Goal: Task Accomplishment & Management: Use online tool/utility

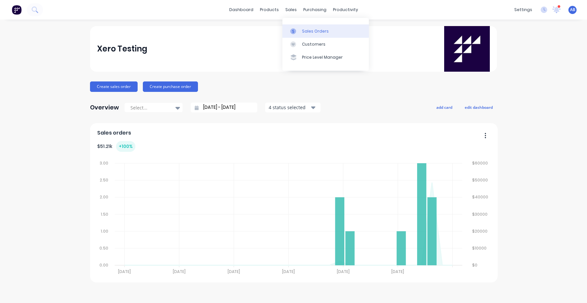
click at [303, 33] on div "Sales Orders" at bounding box center [315, 31] width 27 height 6
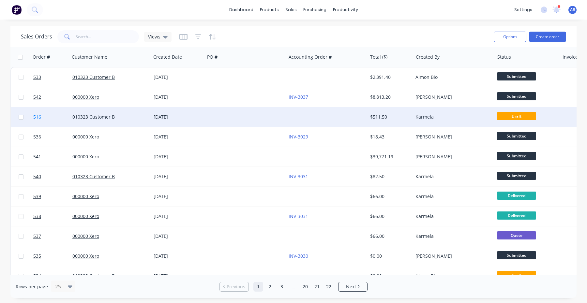
click at [38, 118] on span "516" at bounding box center [37, 117] width 8 height 7
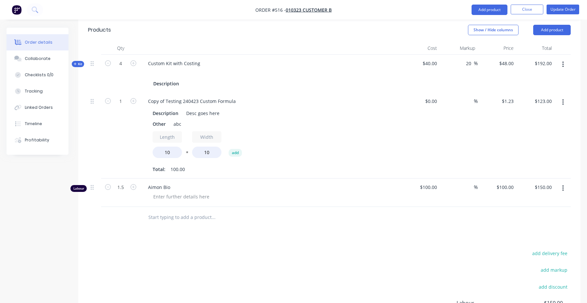
scroll to position [185, 0]
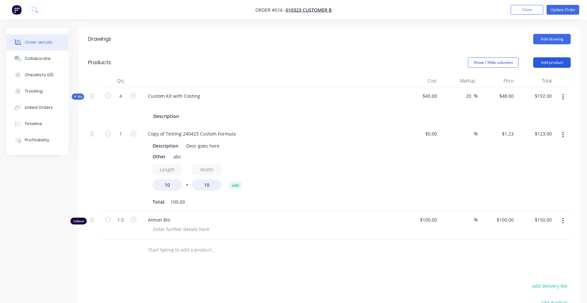
click at [563, 65] on button "Add product" at bounding box center [553, 62] width 38 height 10
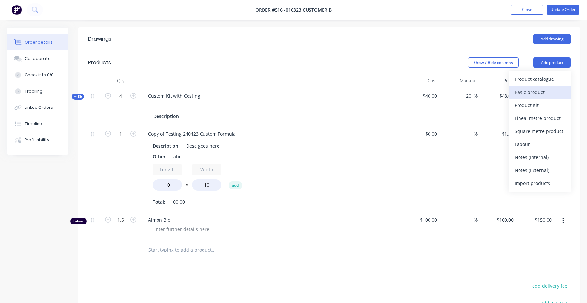
click at [546, 95] on div "Basic product" at bounding box center [540, 91] width 50 height 9
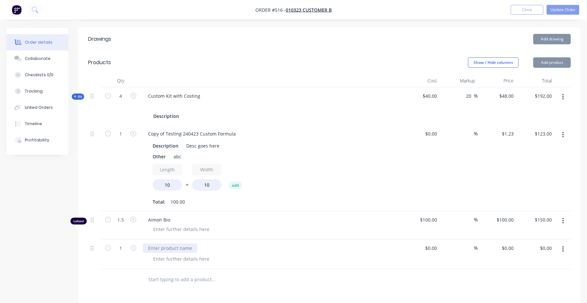
click at [191, 249] on div at bounding box center [170, 248] width 54 height 9
click at [154, 247] on div "Sample" at bounding box center [156, 248] width 27 height 9
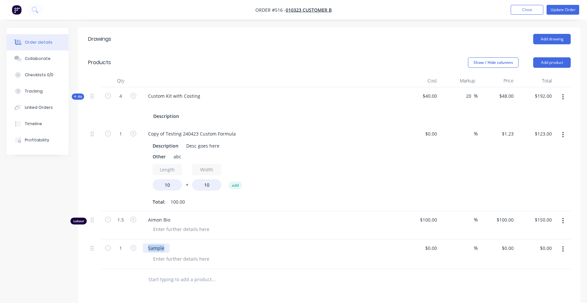
click at [154, 247] on div "Sample" at bounding box center [156, 248] width 27 height 9
click at [179, 259] on div at bounding box center [181, 259] width 67 height 9
click at [171, 259] on div "A" at bounding box center [273, 259] width 251 height 9
click at [156, 260] on div "A" at bounding box center [154, 259] width 13 height 9
click at [321, 285] on div at bounding box center [241, 279] width 196 height 13
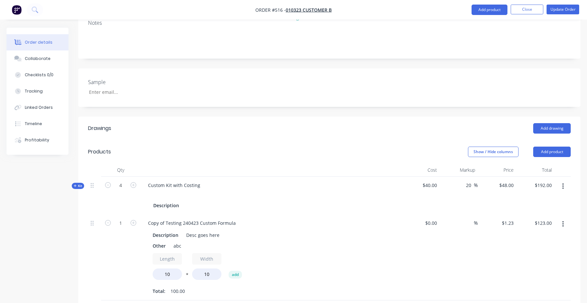
scroll to position [0, 0]
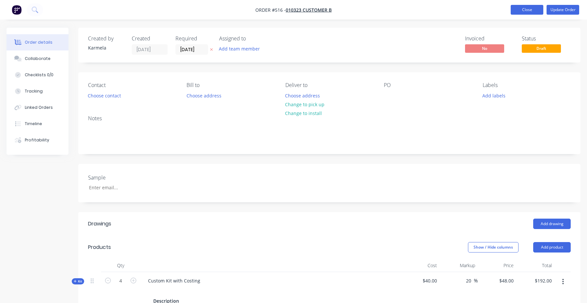
click at [527, 10] on button "Close" at bounding box center [527, 10] width 33 height 10
